Goal: Task Accomplishment & Management: Use online tool/utility

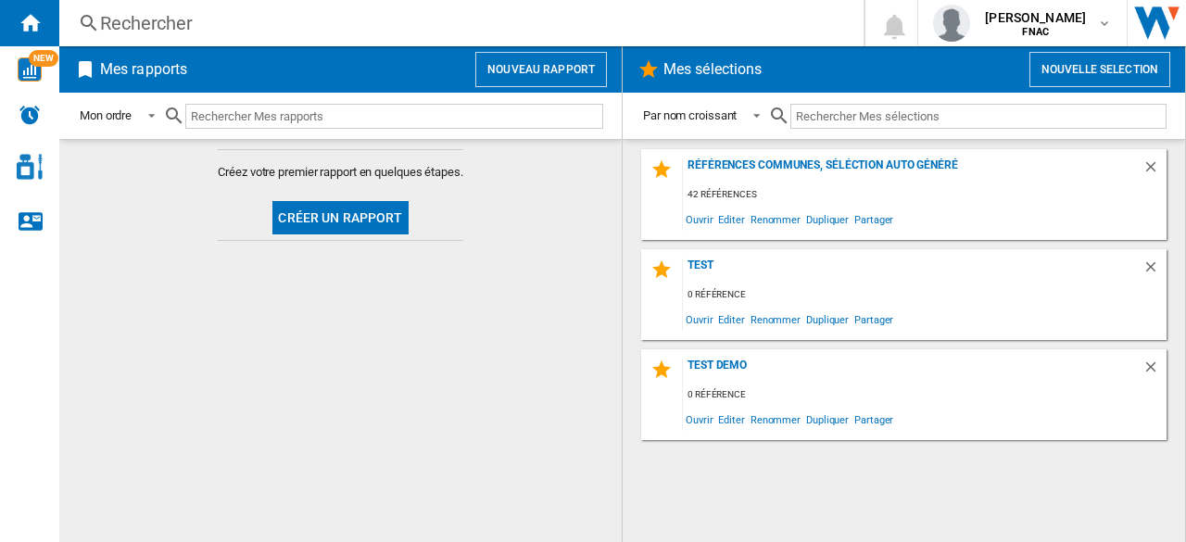
click at [527, 76] on button "Nouveau rapport" at bounding box center [541, 69] width 132 height 35
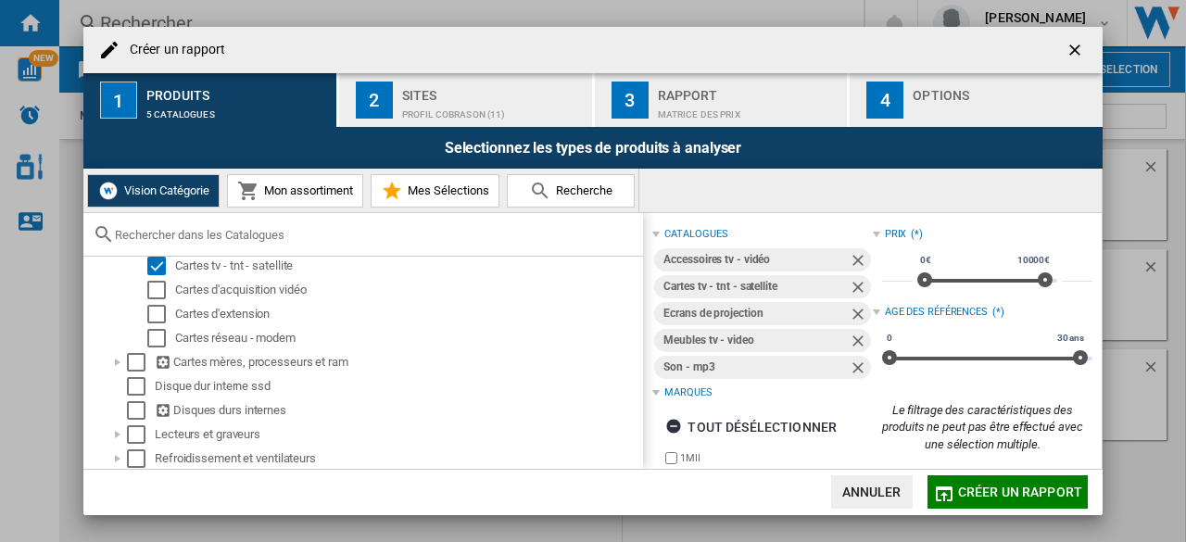
scroll to position [636, 0]
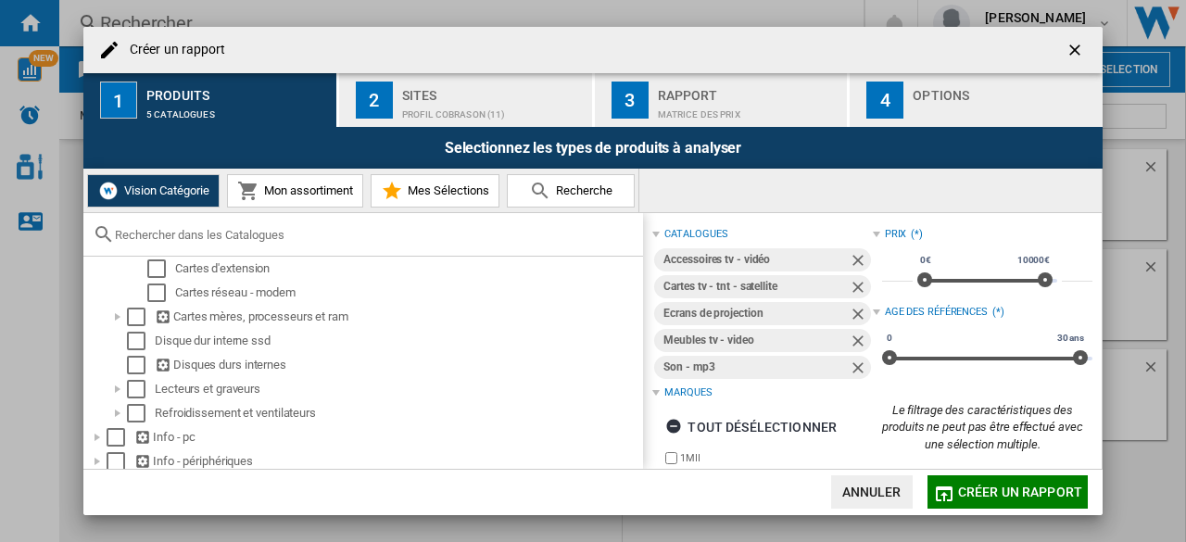
click at [422, 100] on div "profil cobrason (11)" at bounding box center [493, 109] width 183 height 19
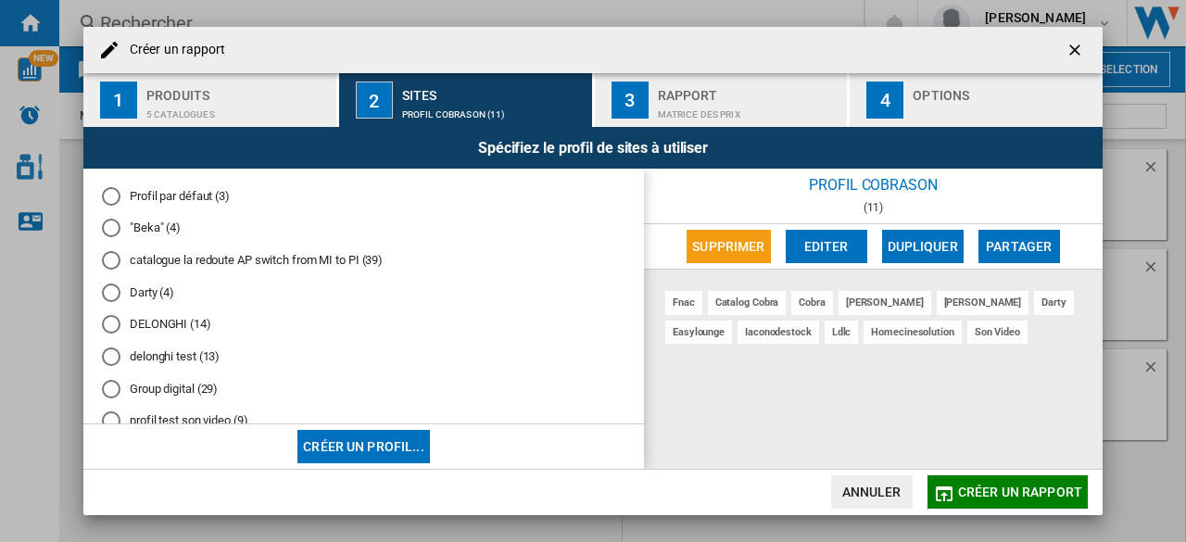
click at [984, 495] on span "Créer un rapport" at bounding box center [1020, 492] width 124 height 15
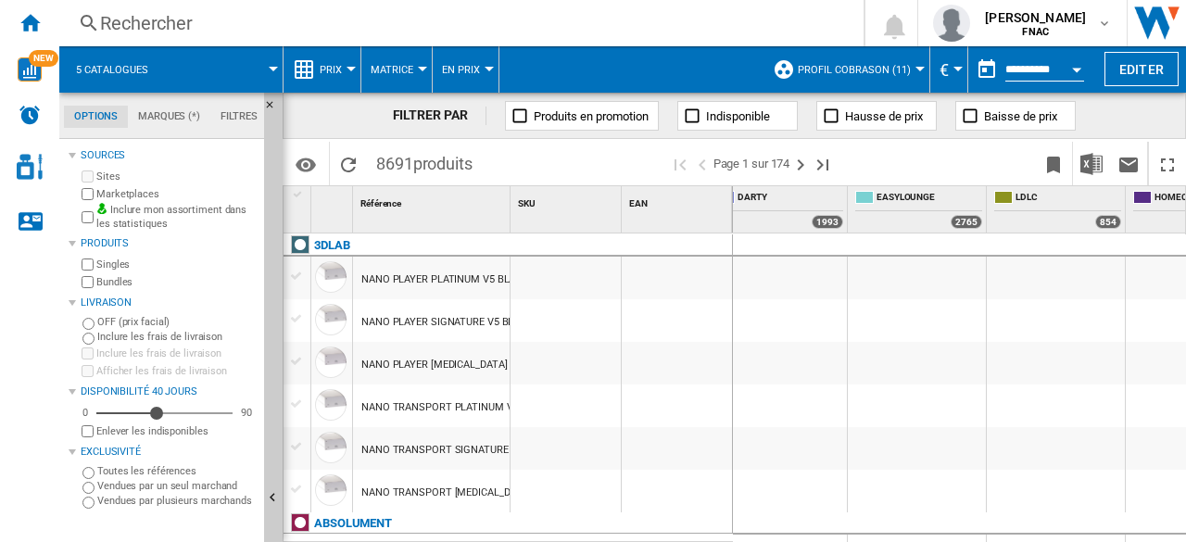
scroll to position [0, 1223]
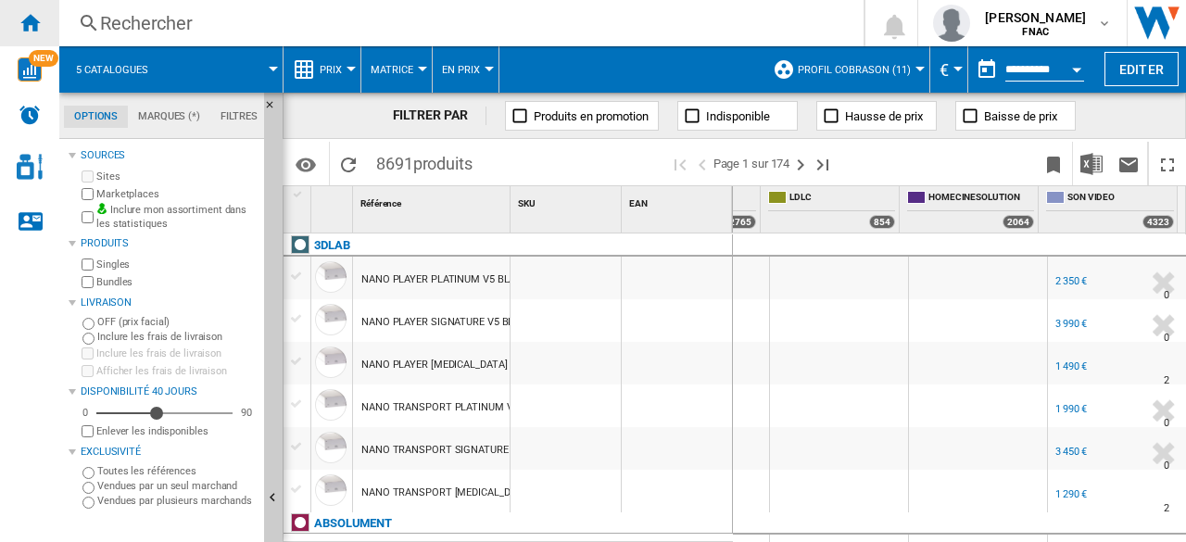
click at [21, 27] on ng-md-icon "Accueil" at bounding box center [30, 22] width 22 height 22
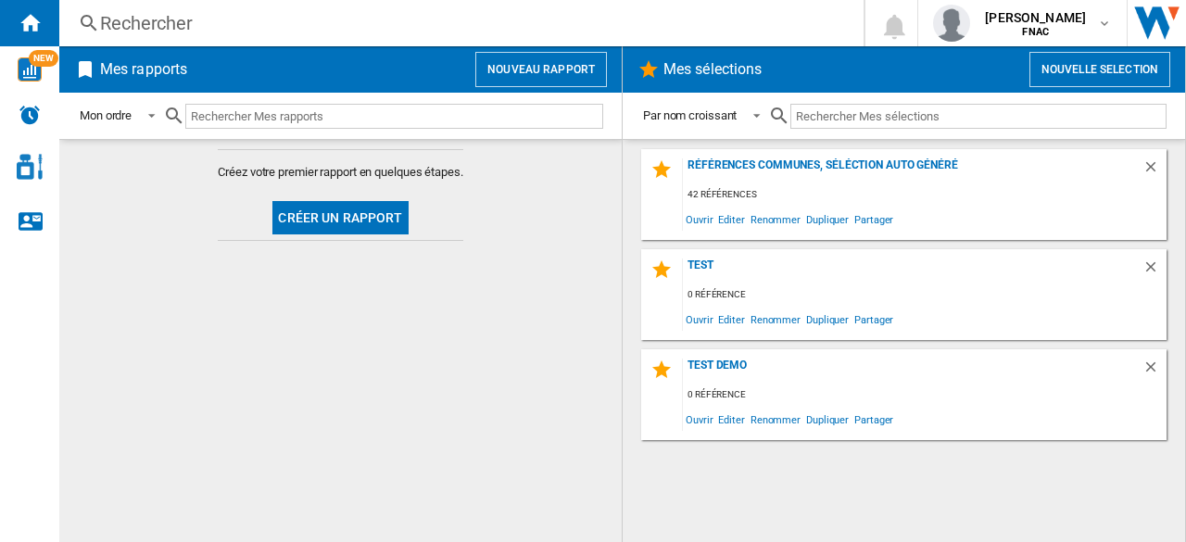
click at [535, 64] on button "Nouveau rapport" at bounding box center [541, 69] width 132 height 35
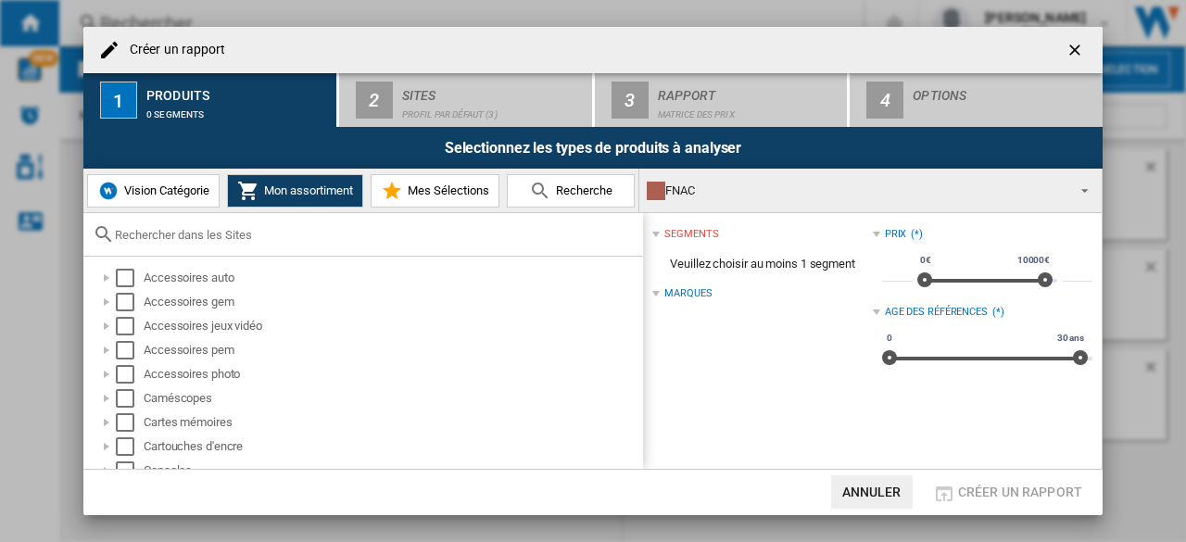
click at [741, 182] on div "FNAC" at bounding box center [856, 191] width 418 height 26
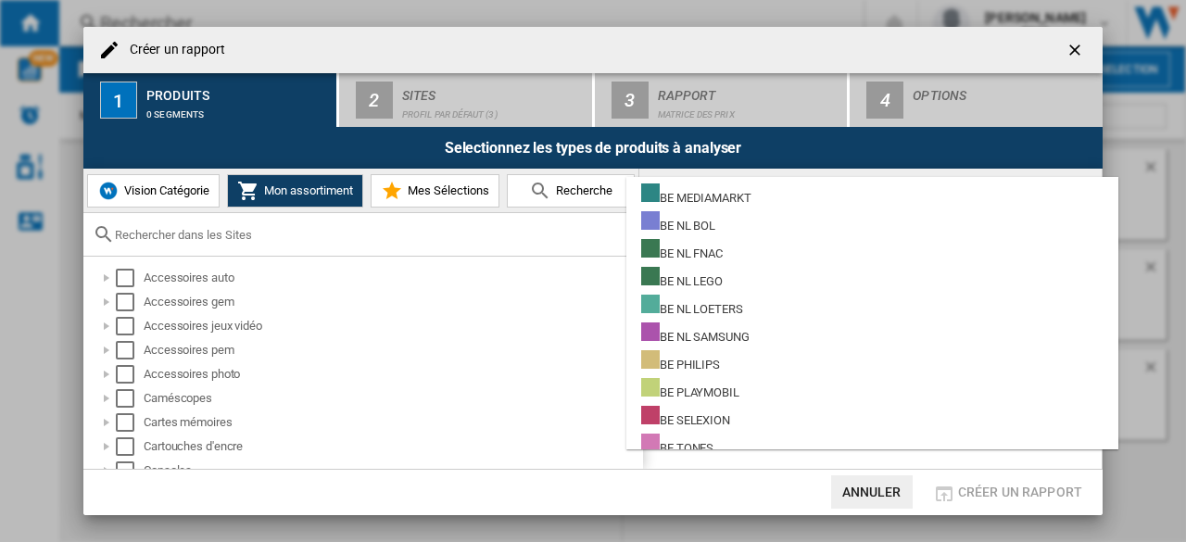
scroll to position [1219, 0]
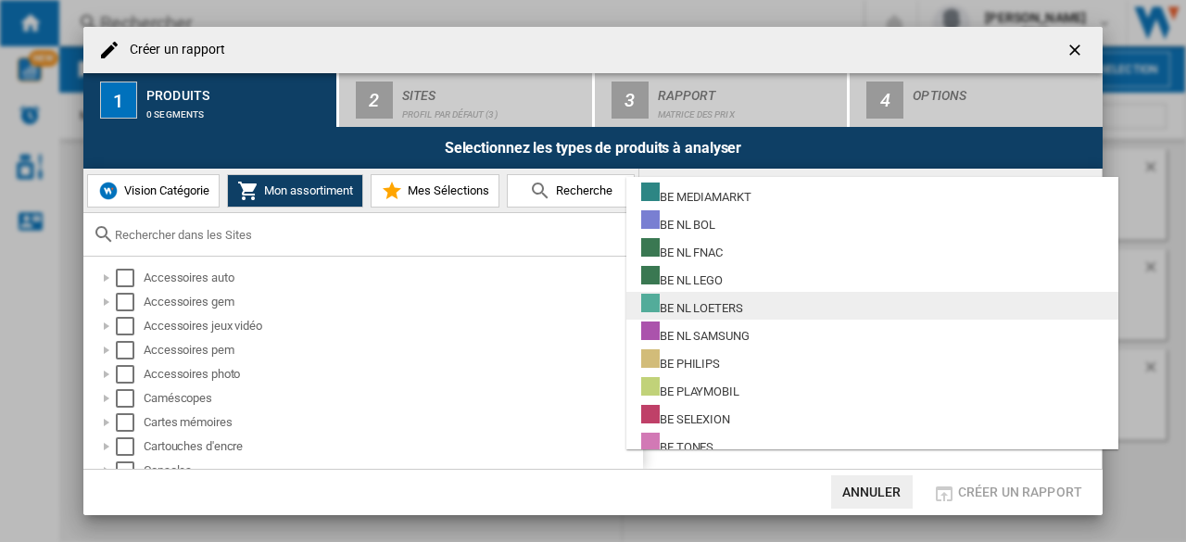
click at [702, 309] on div "BE NL LOETERS" at bounding box center [692, 305] width 102 height 23
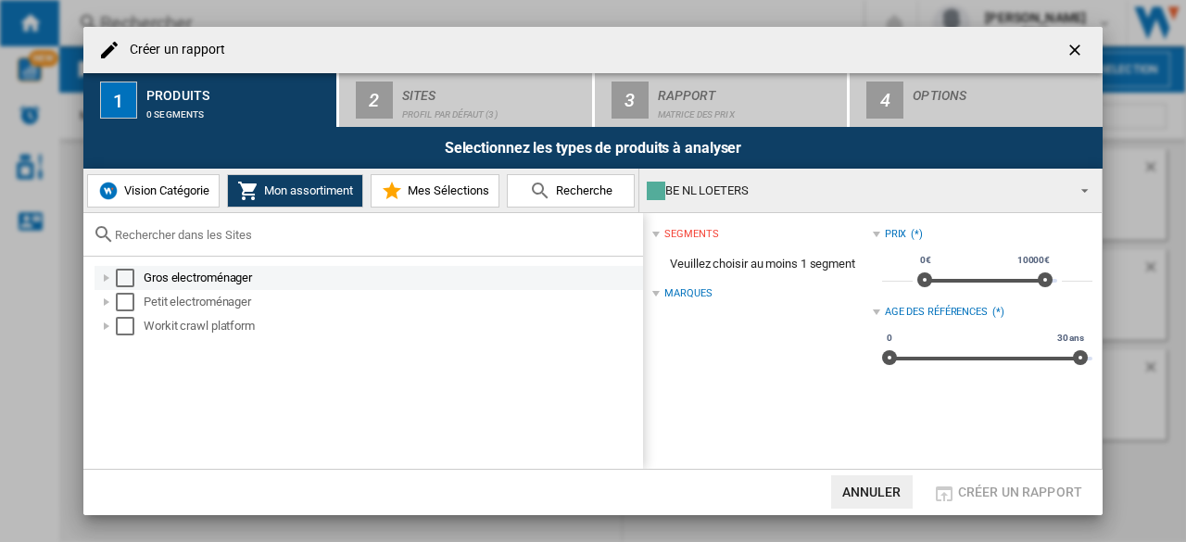
click at [139, 281] on md-checkbox "Select" at bounding box center [130, 278] width 28 height 19
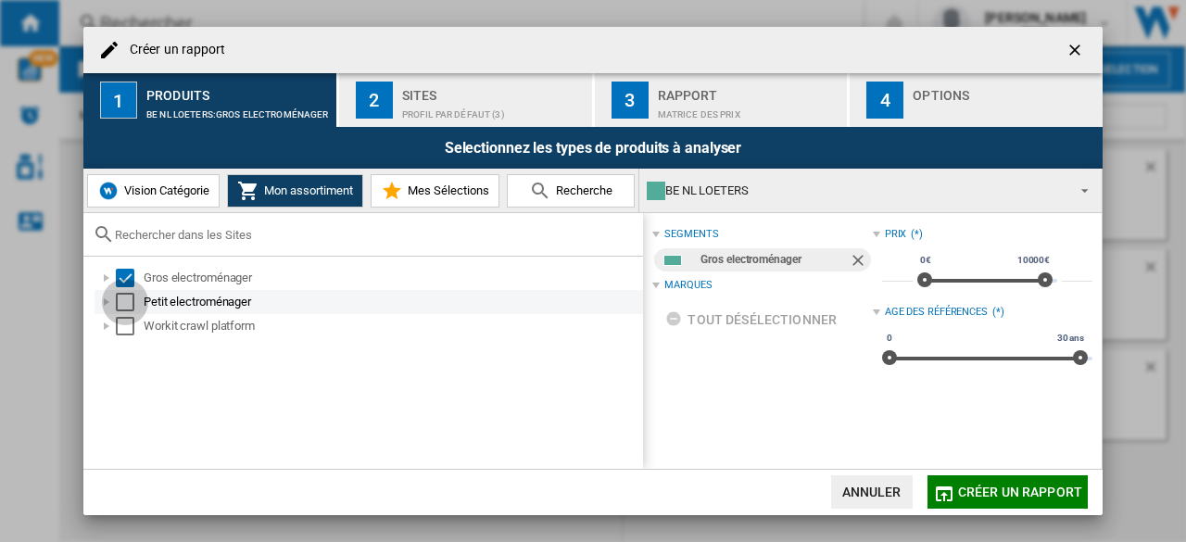
click at [130, 305] on div "Select" at bounding box center [125, 302] width 19 height 19
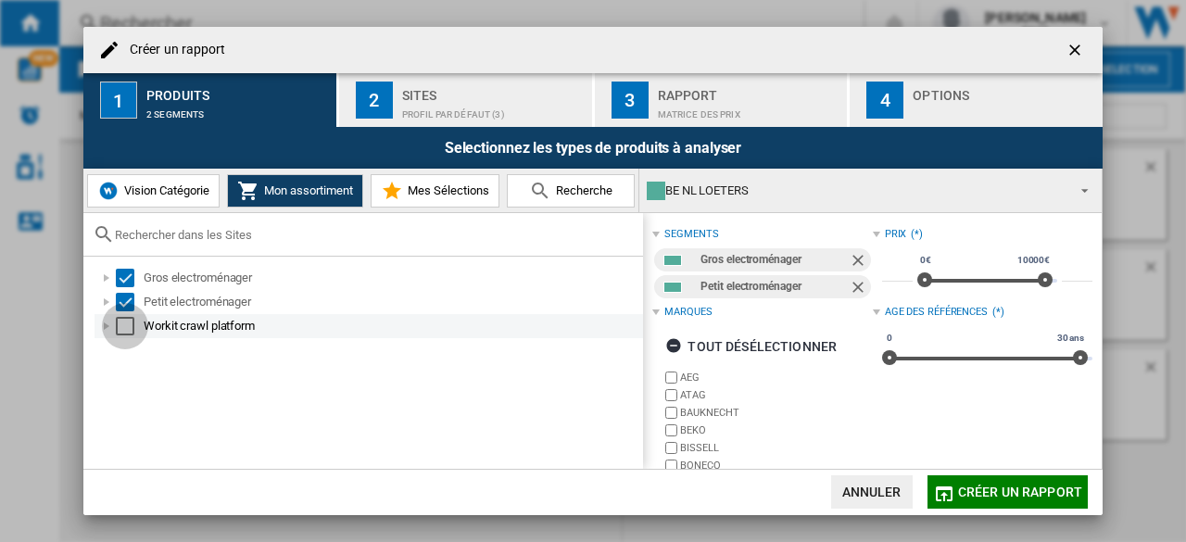
click at [131, 328] on div "Select" at bounding box center [125, 326] width 19 height 19
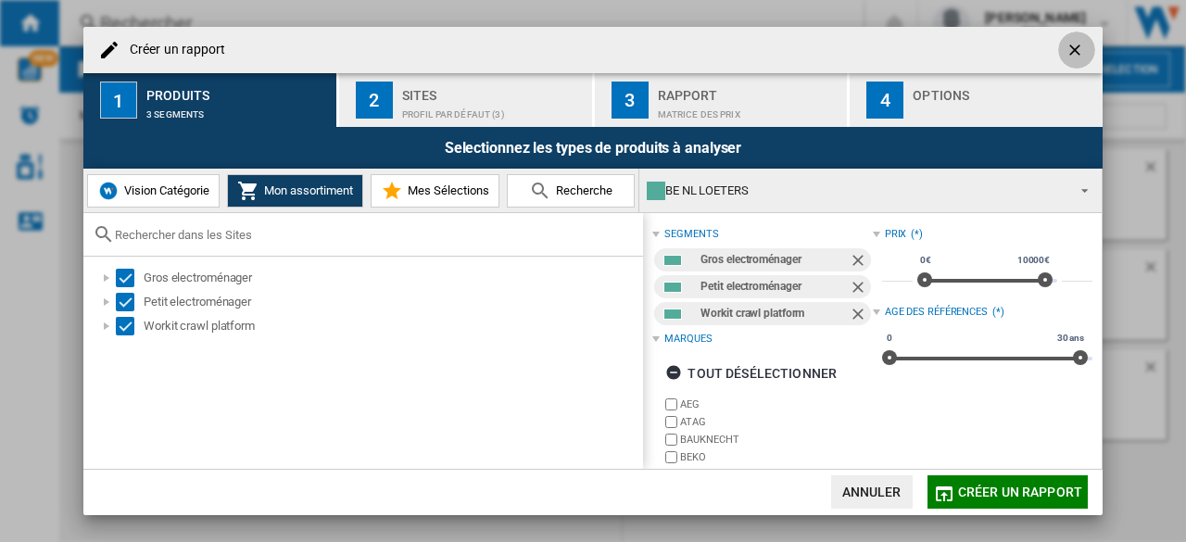
click at [1067, 50] on ng-md-icon "getI18NText('BUTTONS.CLOSE_DIALOG')" at bounding box center [1076, 52] width 22 height 22
